Goal: Navigation & Orientation: Understand site structure

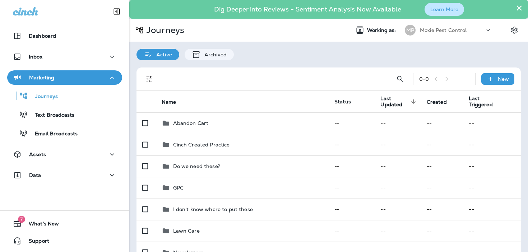
click at [444, 10] on button "Learn More" at bounding box center [445, 9] width 40 height 13
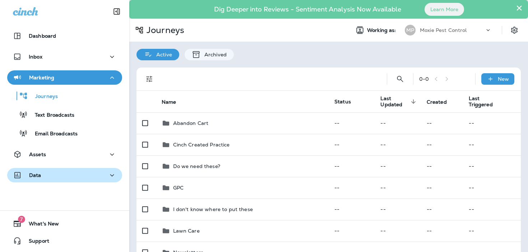
click at [91, 169] on button "Data" at bounding box center [64, 175] width 115 height 14
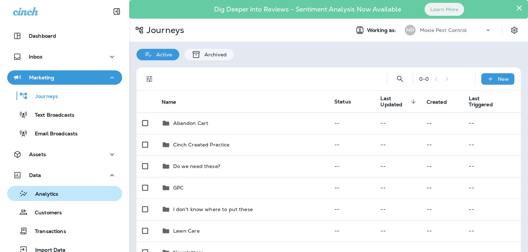
click at [84, 197] on div "Analytics" at bounding box center [64, 193] width 109 height 11
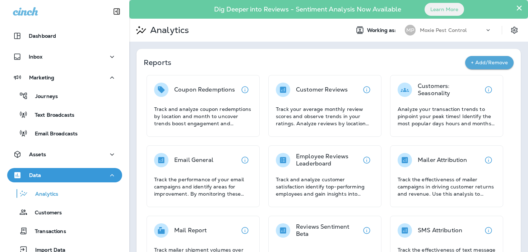
click at [520, 8] on button "×" at bounding box center [519, 7] width 7 height 11
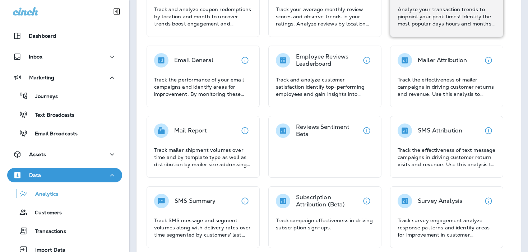
scroll to position [140, 0]
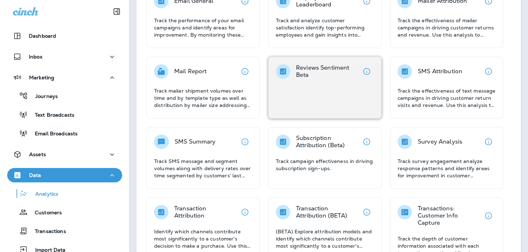
click at [346, 92] on div "Reviews Sentiment Beta" at bounding box center [324, 88] width 113 height 62
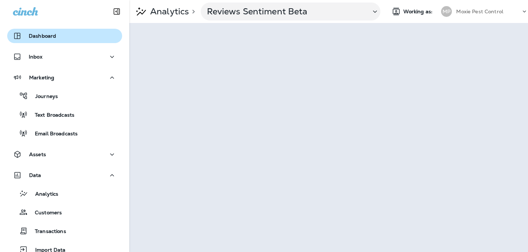
click at [73, 34] on div "Dashboard" at bounding box center [64, 36] width 103 height 9
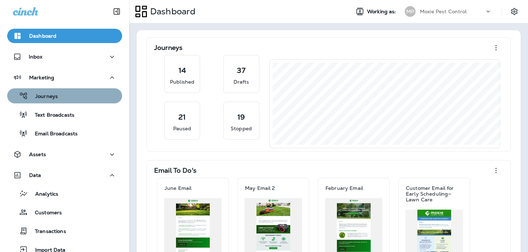
click at [77, 92] on div "Journeys" at bounding box center [64, 96] width 109 height 11
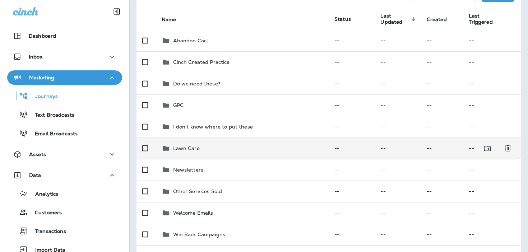
scroll to position [83, 0]
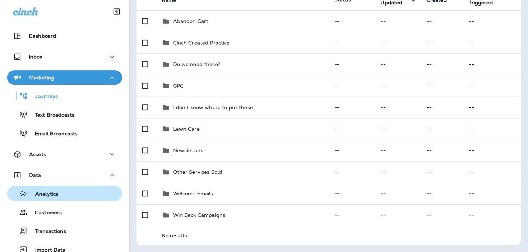
click at [60, 194] on div "Analytics" at bounding box center [64, 193] width 109 height 11
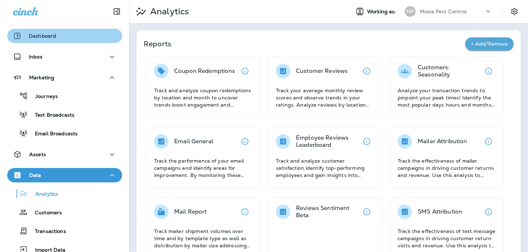
click at [80, 38] on div "Dashboard" at bounding box center [64, 36] width 103 height 9
